Goal: Download file/media

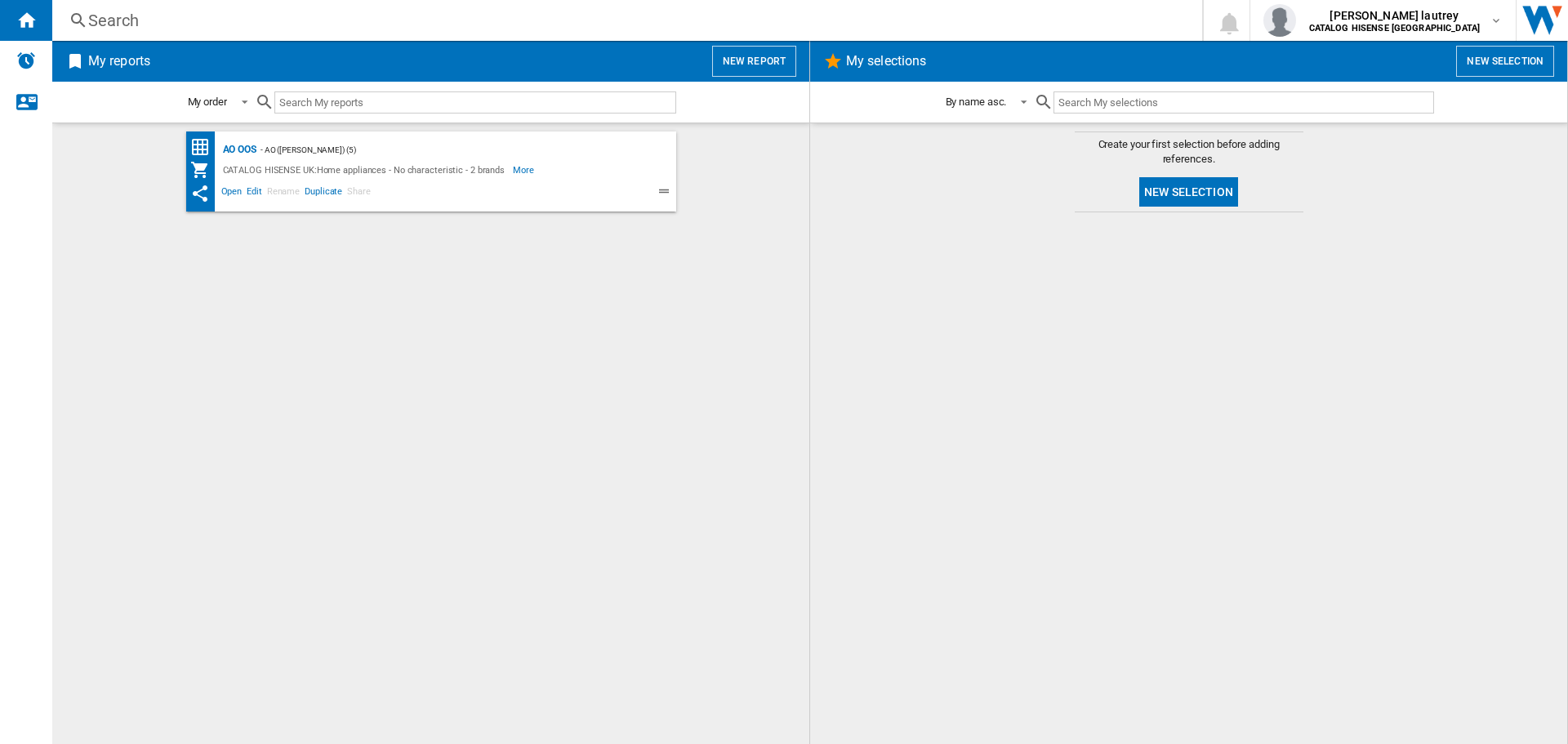
click at [255, 135] on div "AO OOS - AO (parichardson) (5) CATALOG HISENSE UK:Home appliances - No characte…" at bounding box center [431, 171] width 490 height 80
click at [225, 148] on div "AO OOS" at bounding box center [237, 149] width 38 height 20
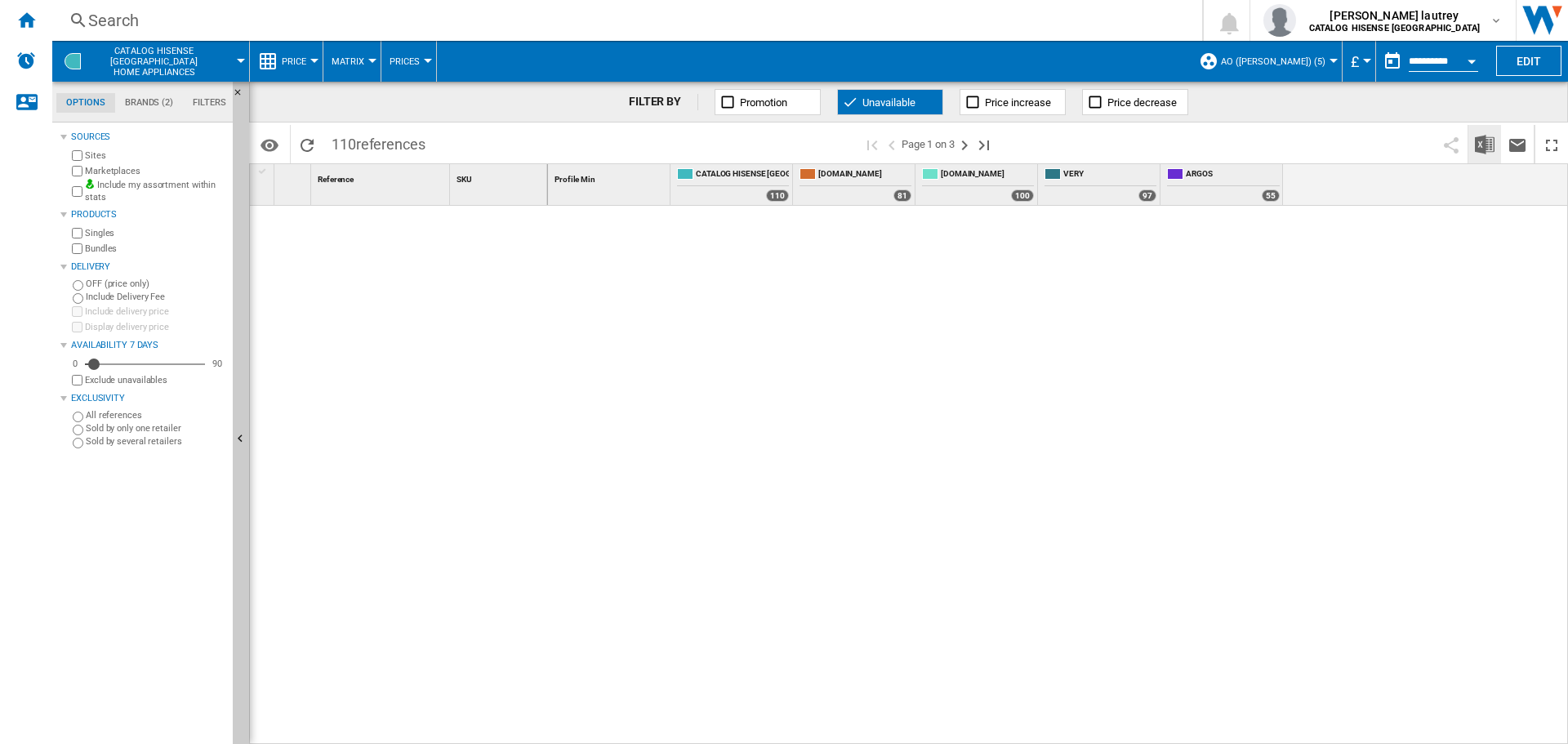
click at [1491, 142] on img "Download in Excel" at bounding box center [1484, 144] width 19 height 19
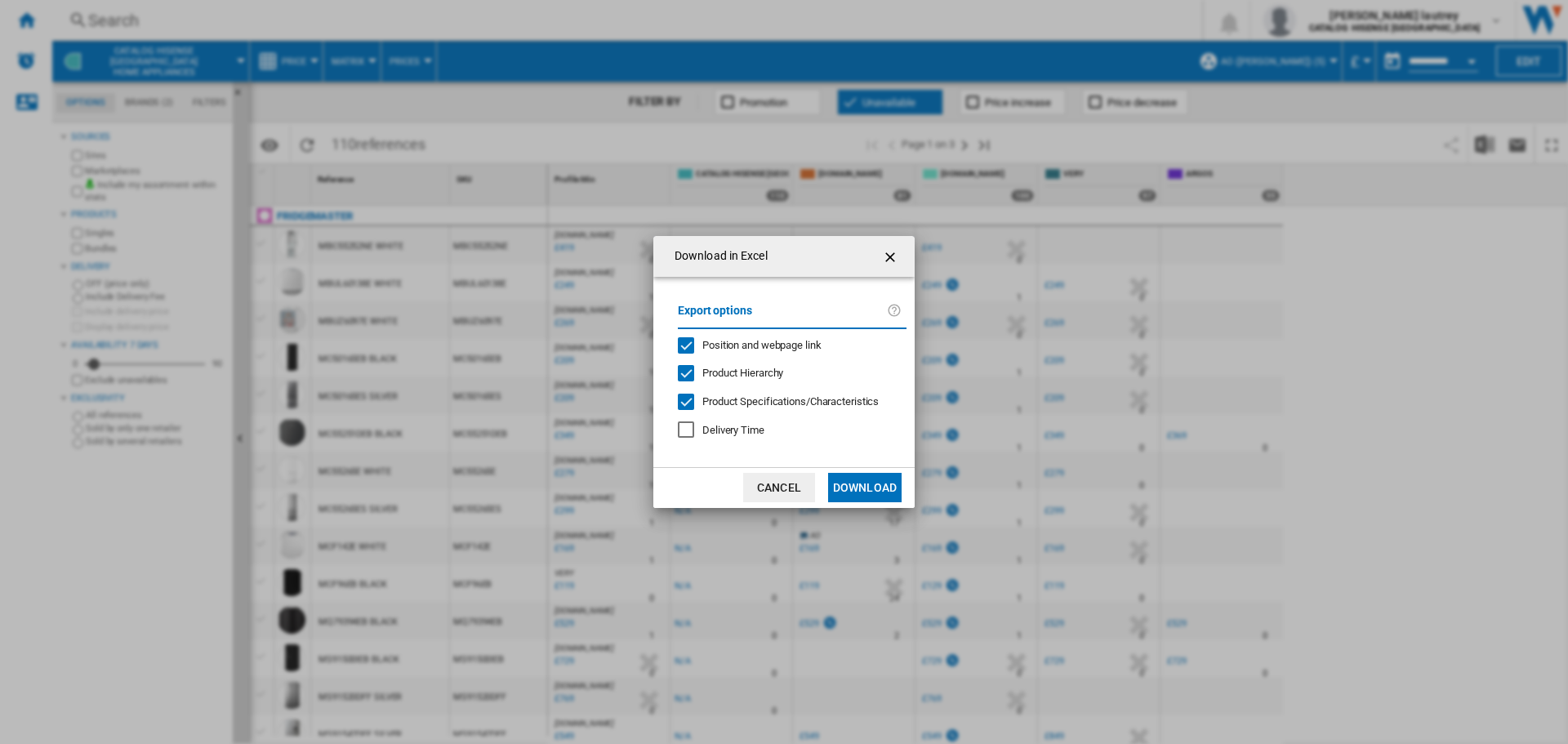
click at [717, 344] on span "Position and webpage link" at bounding box center [761, 345] width 119 height 12
click at [716, 366] on md-checkbox "Product Hierarchy" at bounding box center [785, 373] width 216 height 16
click at [722, 401] on span "Product Specifications/Characteristics" at bounding box center [790, 401] width 176 height 12
click at [855, 490] on button "Download" at bounding box center [865, 488] width 74 height 30
